Goal: Information Seeking & Learning: Learn about a topic

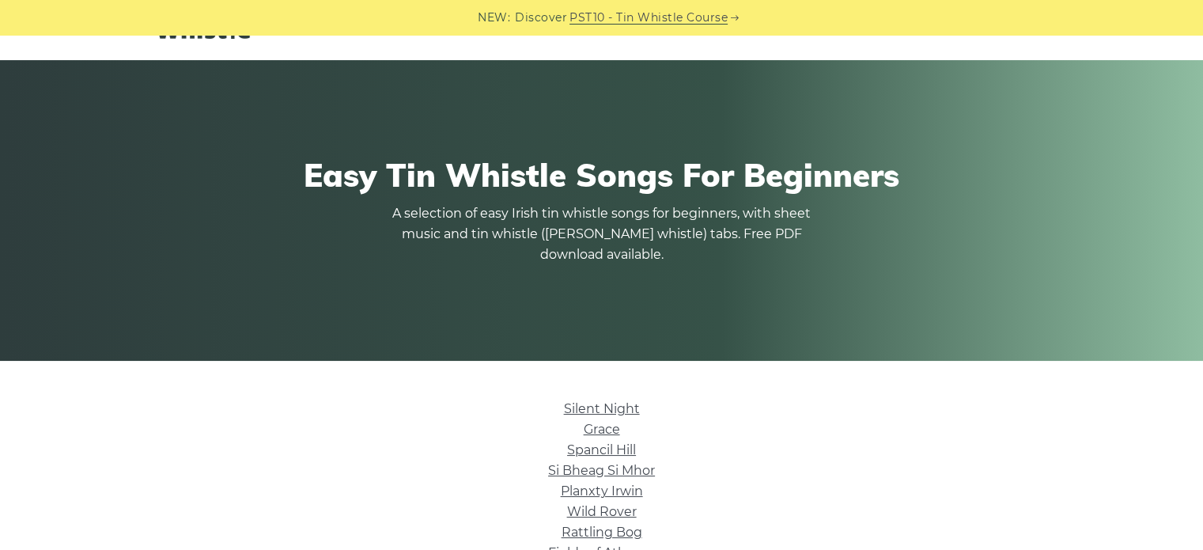
scroll to position [93, 0]
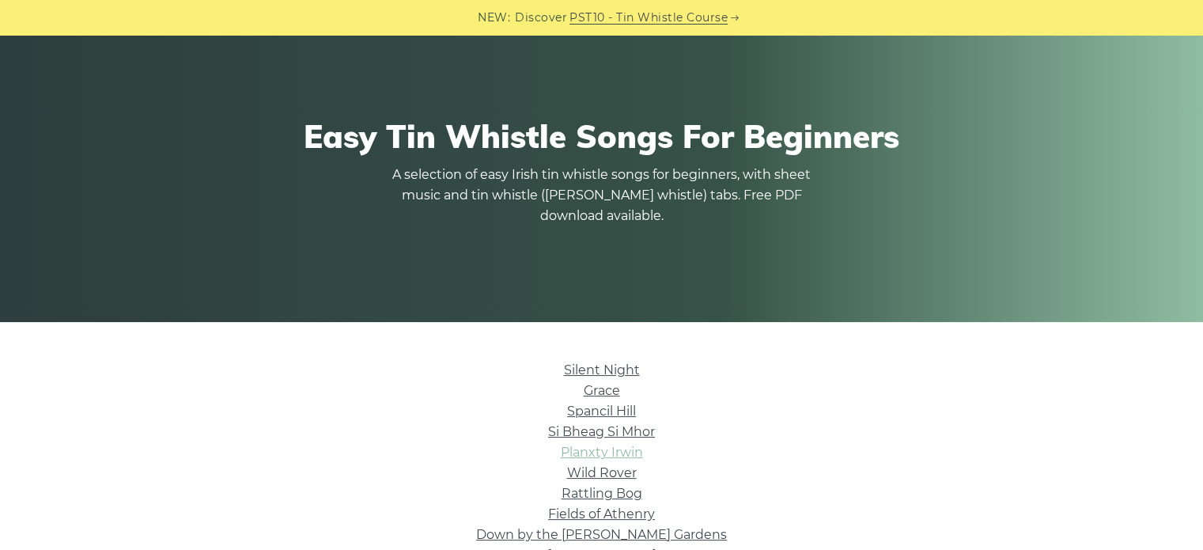
click at [613, 448] on link "Planxty Irwin" at bounding box center [602, 451] width 82 height 15
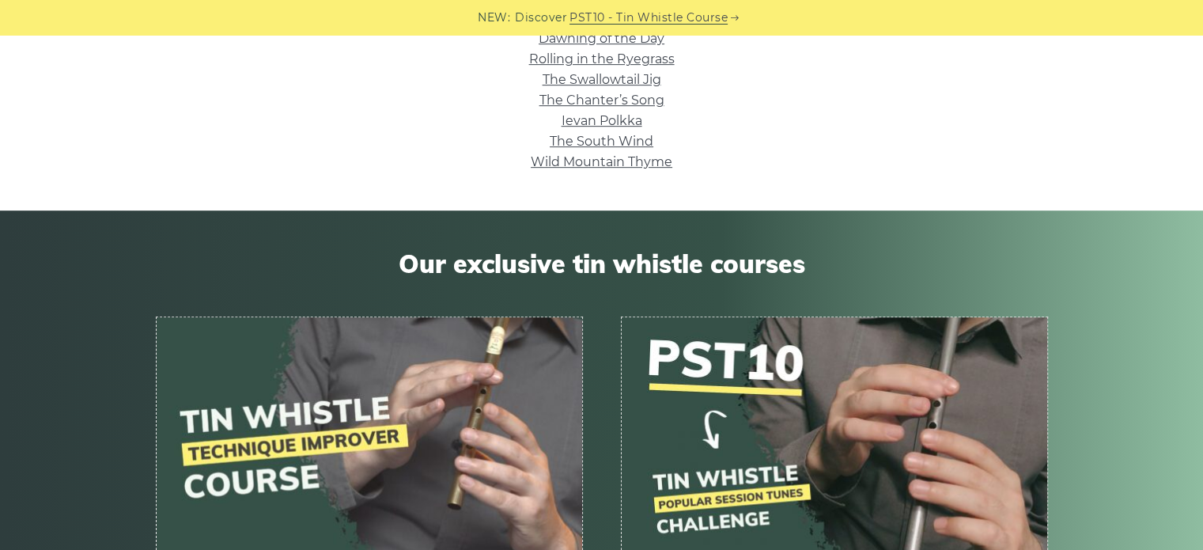
scroll to position [0, 0]
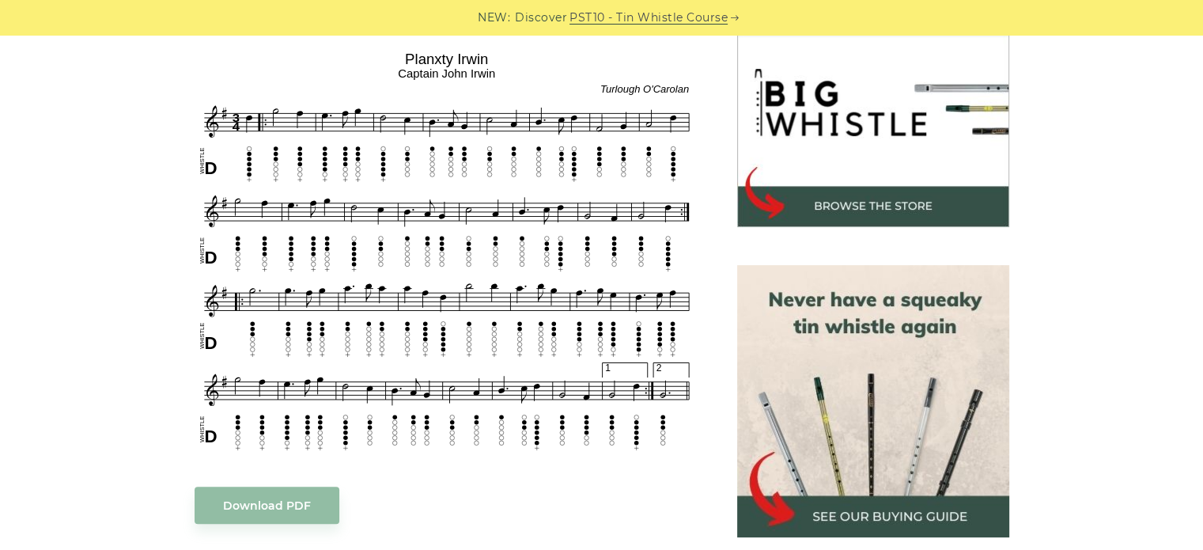
scroll to position [486, 0]
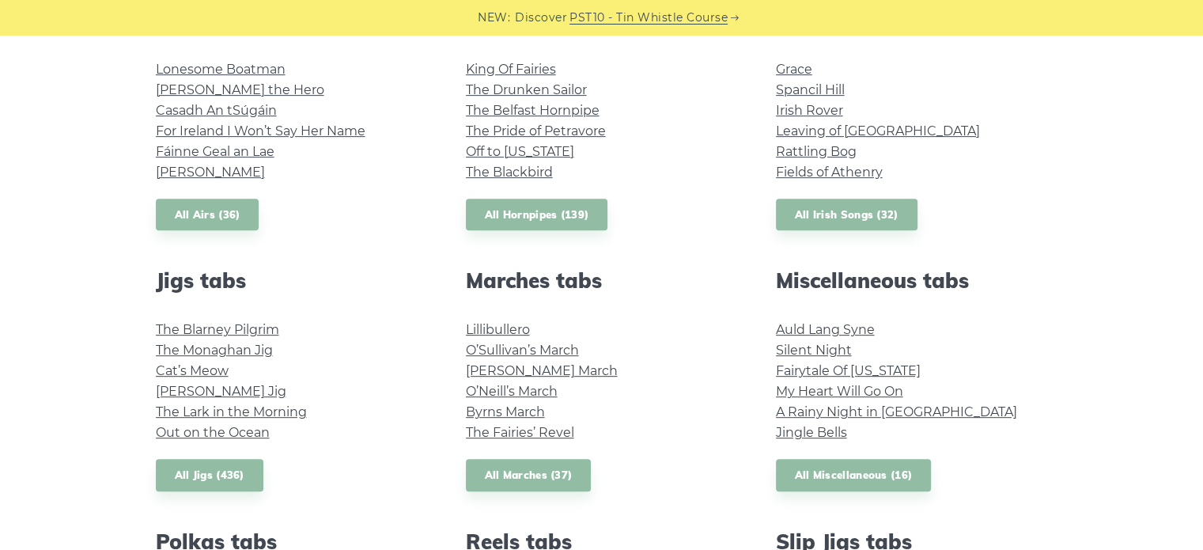
scroll to position [703, 0]
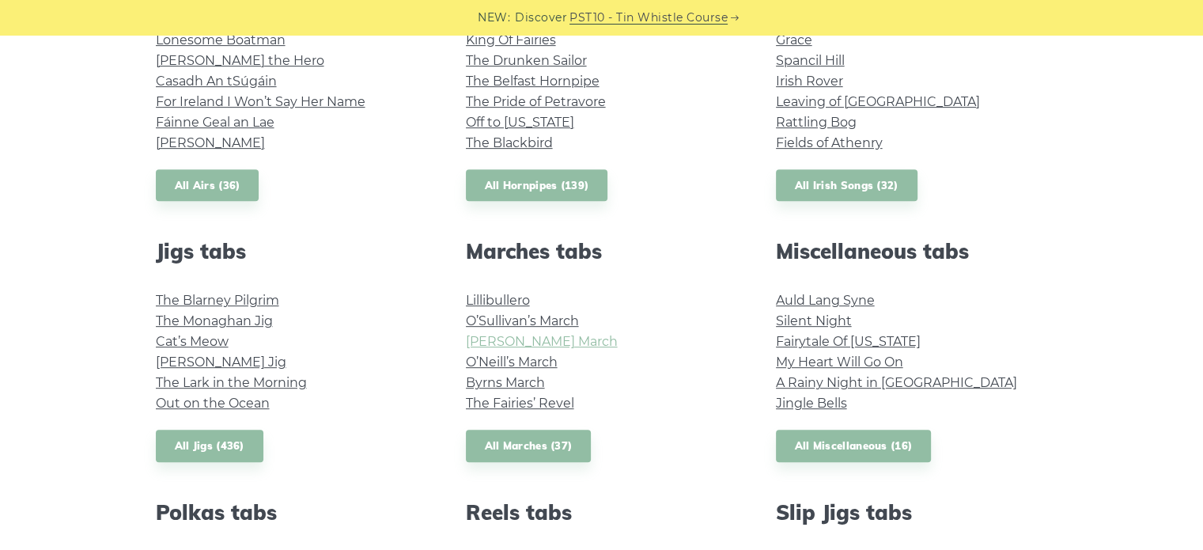
click at [498, 338] on link "[PERSON_NAME] March" at bounding box center [542, 341] width 152 height 15
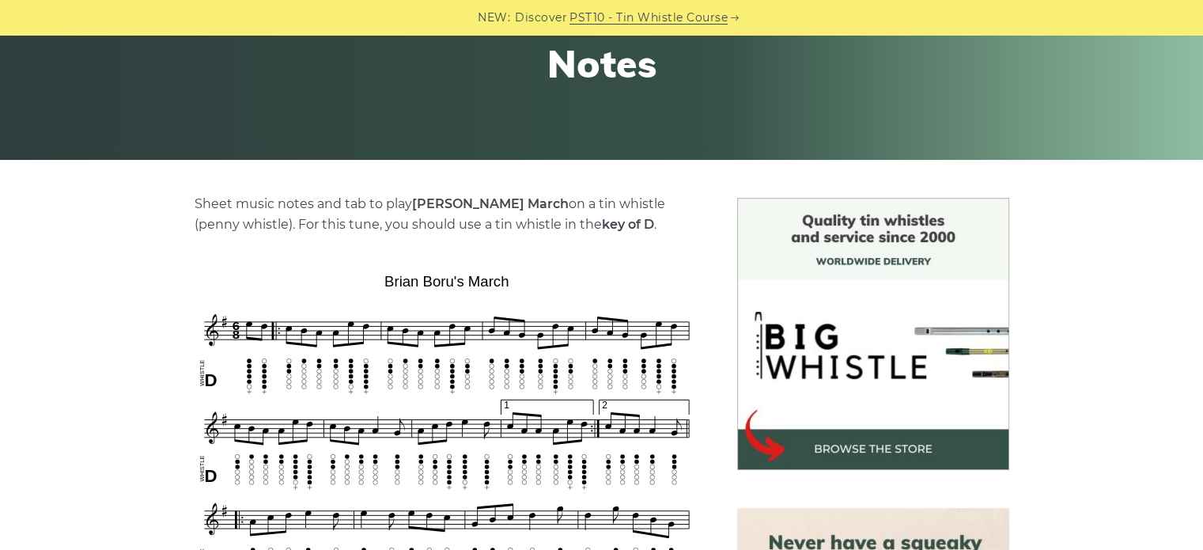
scroll to position [274, 0]
